Goal: Information Seeking & Learning: Learn about a topic

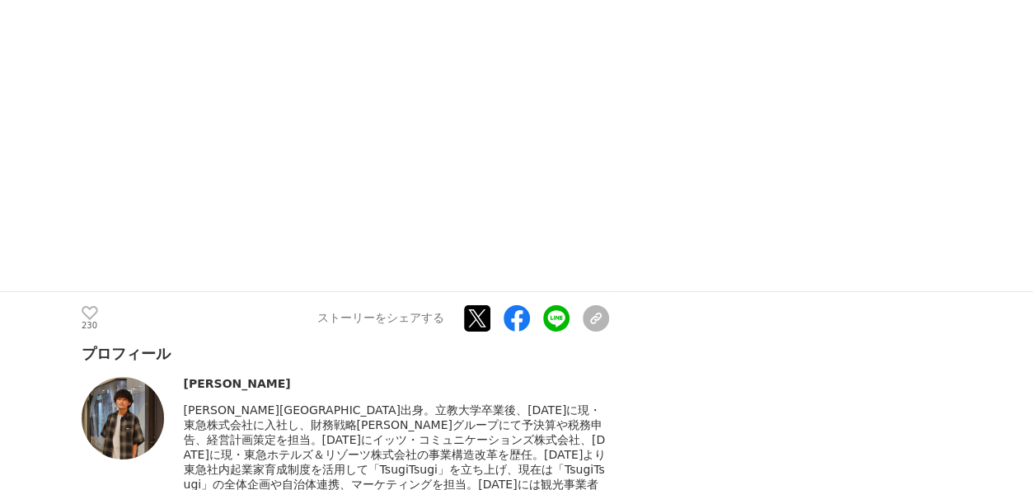
scroll to position [8940, 0]
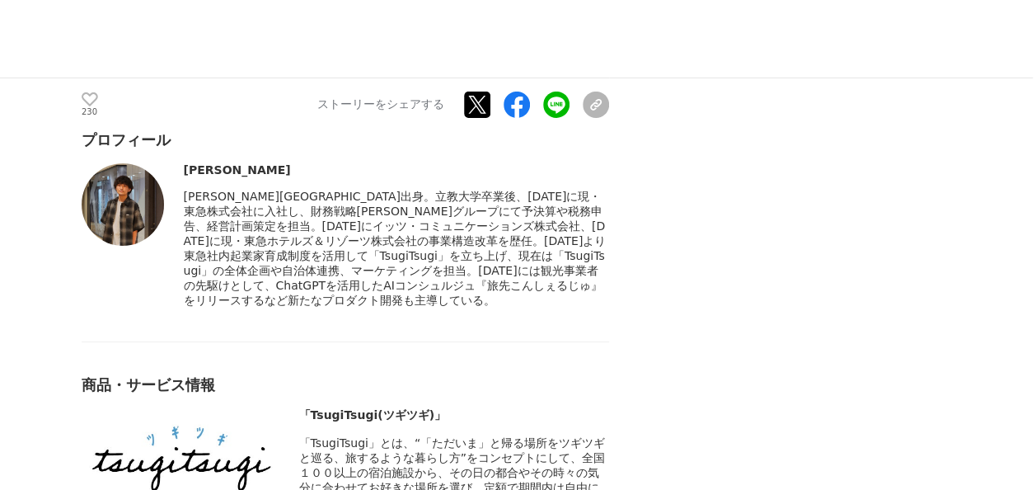
click at [100, 185] on img at bounding box center [123, 204] width 82 height 82
click at [113, 163] on img at bounding box center [123, 204] width 82 height 82
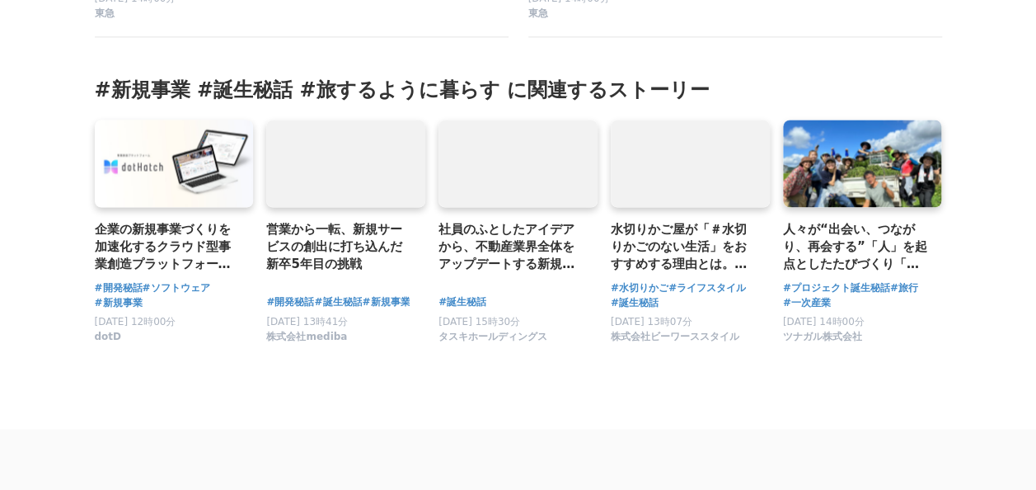
scroll to position [10591, 0]
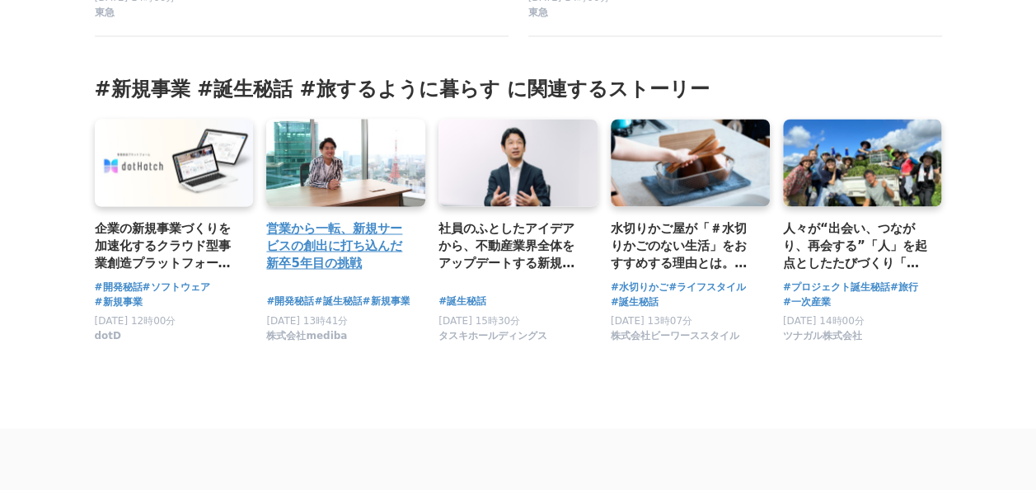
click at [288, 208] on link at bounding box center [345, 162] width 167 height 92
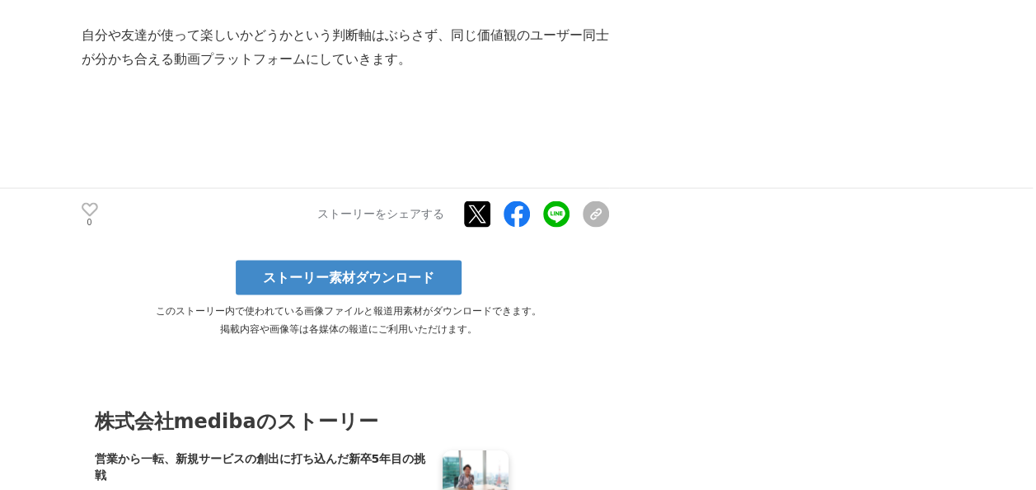
scroll to position [4694, 0]
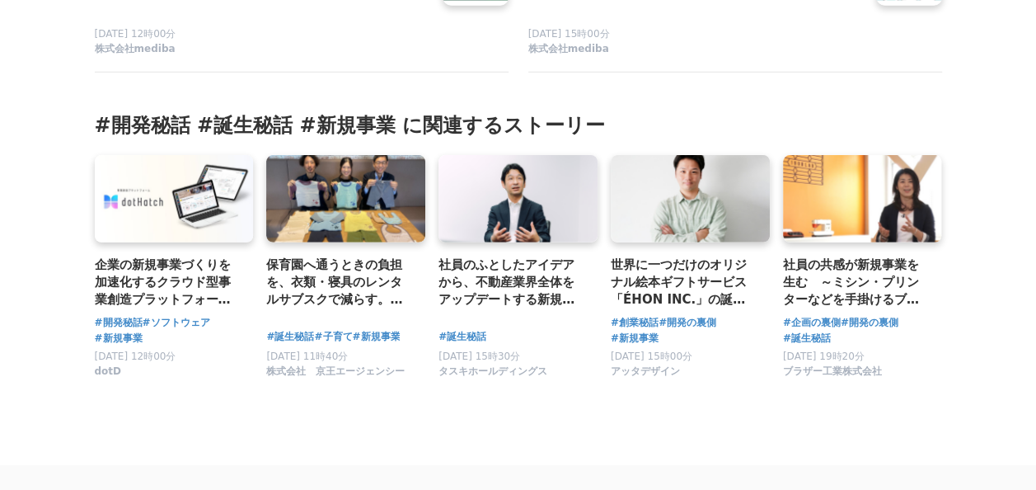
scroll to position [5511, 0]
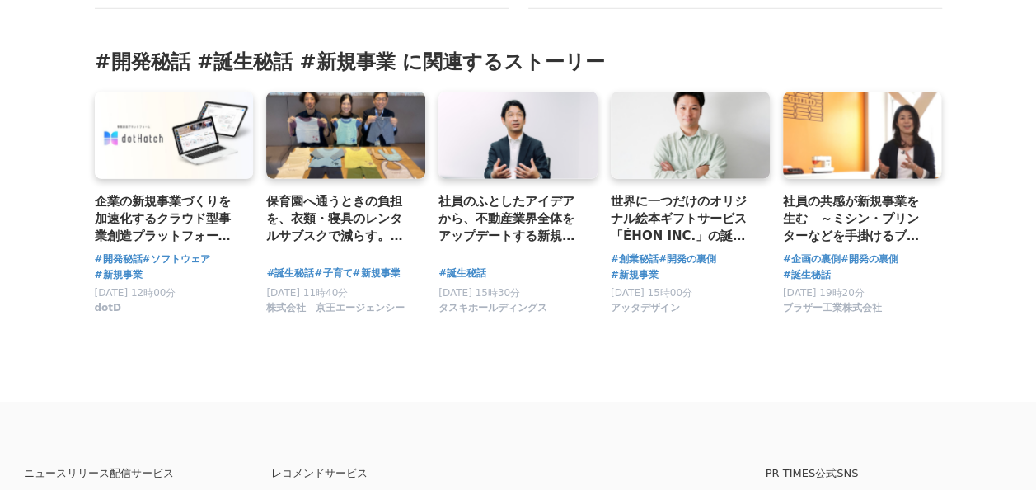
click at [511, 49] on h3 "#開発秘話 #誕生秘話 #新規事業 に関連するストーリー" at bounding box center [519, 62] width 848 height 26
